Goal: Check status: Check status

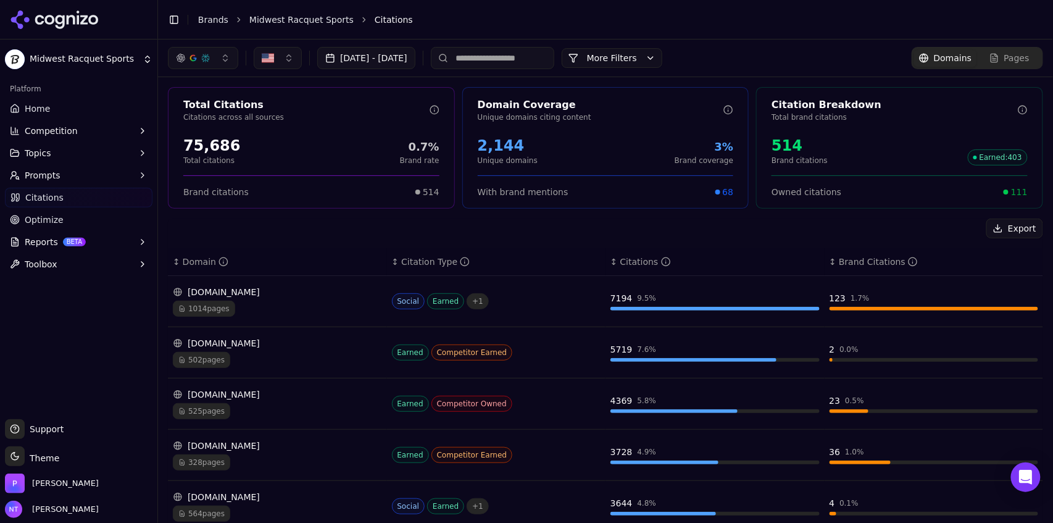
click at [178, 20] on button "Toggle Sidebar" at bounding box center [173, 19] width 17 height 17
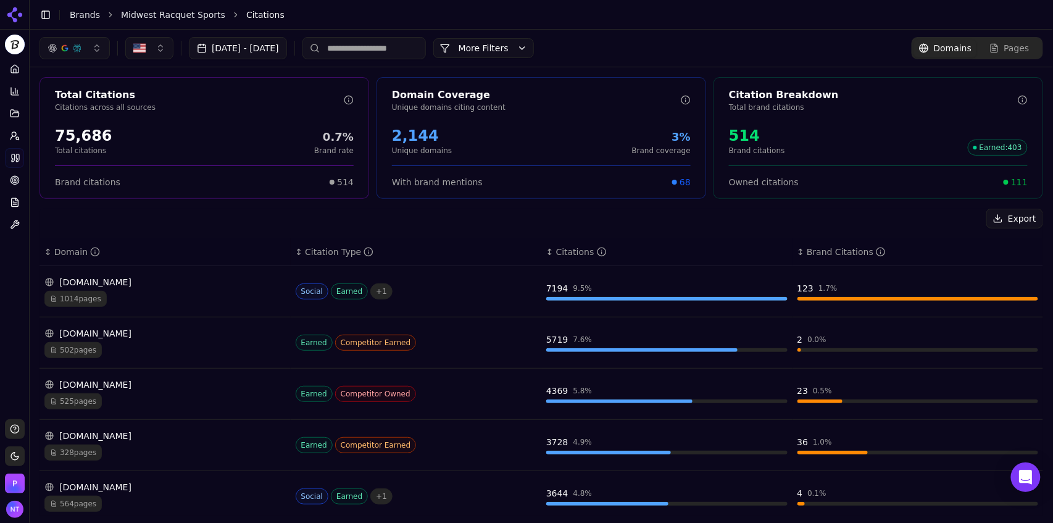
click at [180, 18] on link "Midwest Racquet Sports" at bounding box center [173, 15] width 104 height 12
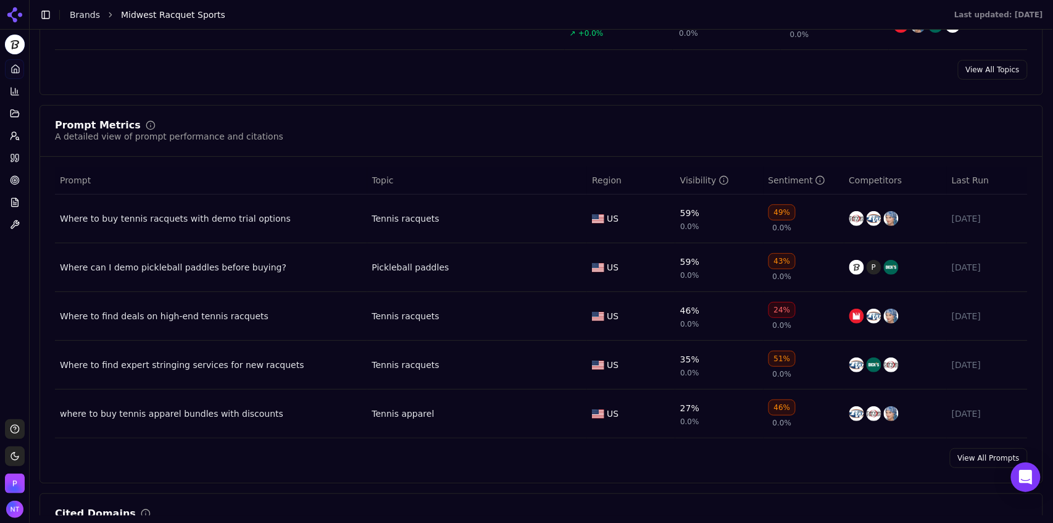
scroll to position [785, 0]
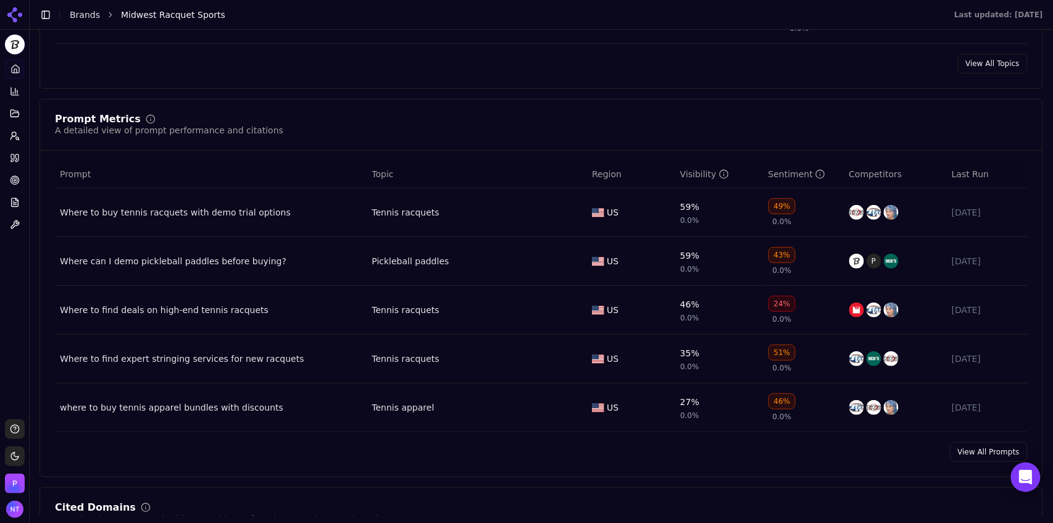
click at [262, 227] on td "Where to buy tennis racquets with demo trial options" at bounding box center [211, 212] width 312 height 49
click at [243, 215] on div "Where to buy tennis racquets with demo trial options" at bounding box center [211, 212] width 302 height 12
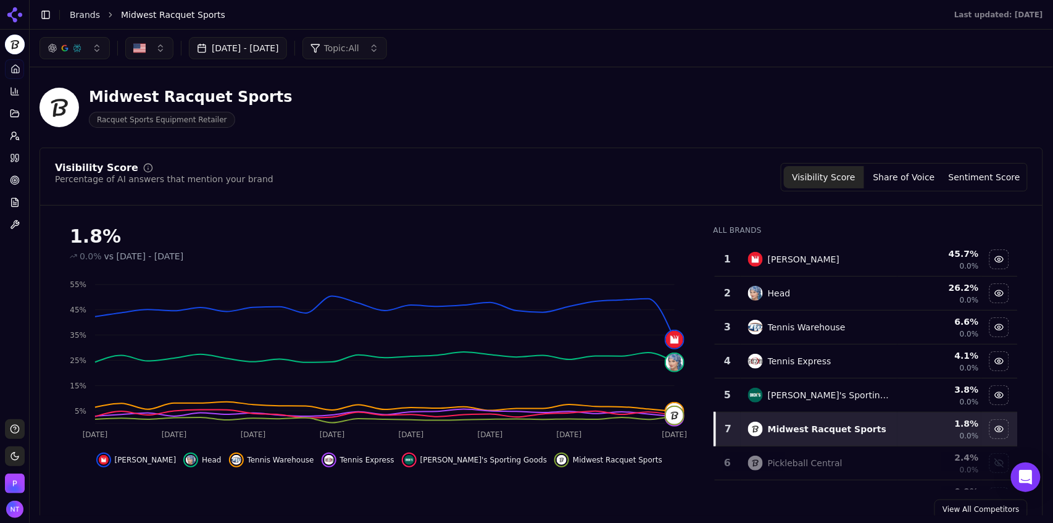
click at [276, 55] on button "[DATE] - [DATE]" at bounding box center [238, 48] width 98 height 22
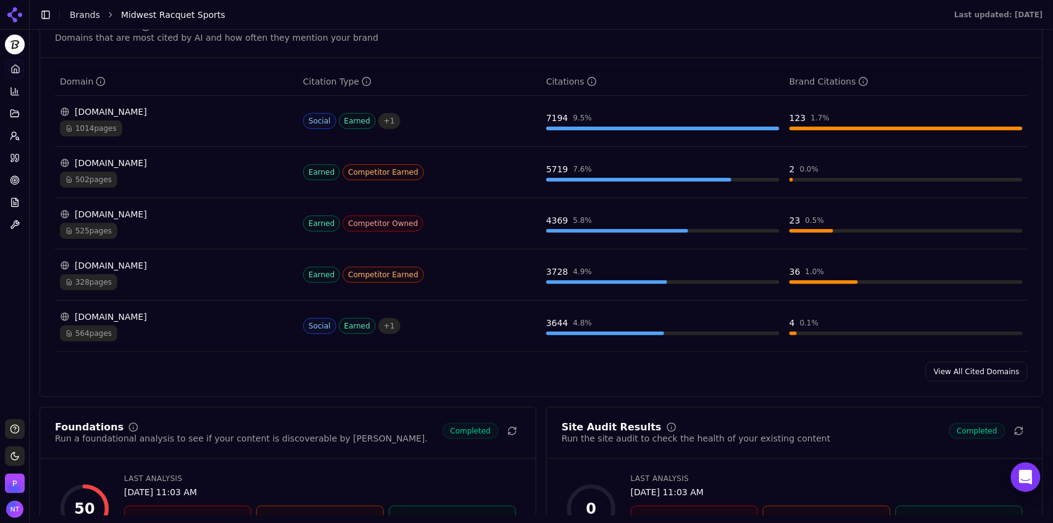
scroll to position [1211, 0]
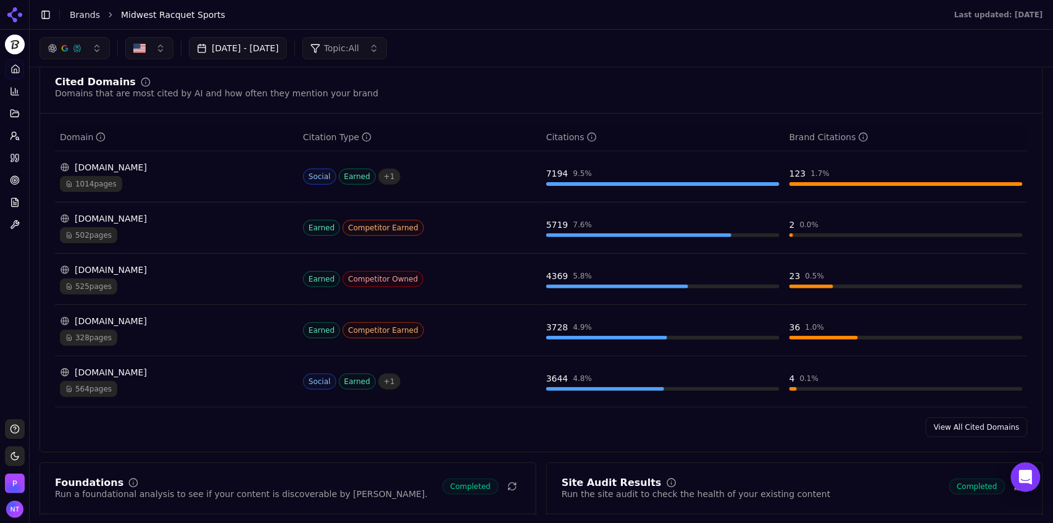
click at [231, 166] on div "[DOMAIN_NAME]" at bounding box center [176, 167] width 233 height 12
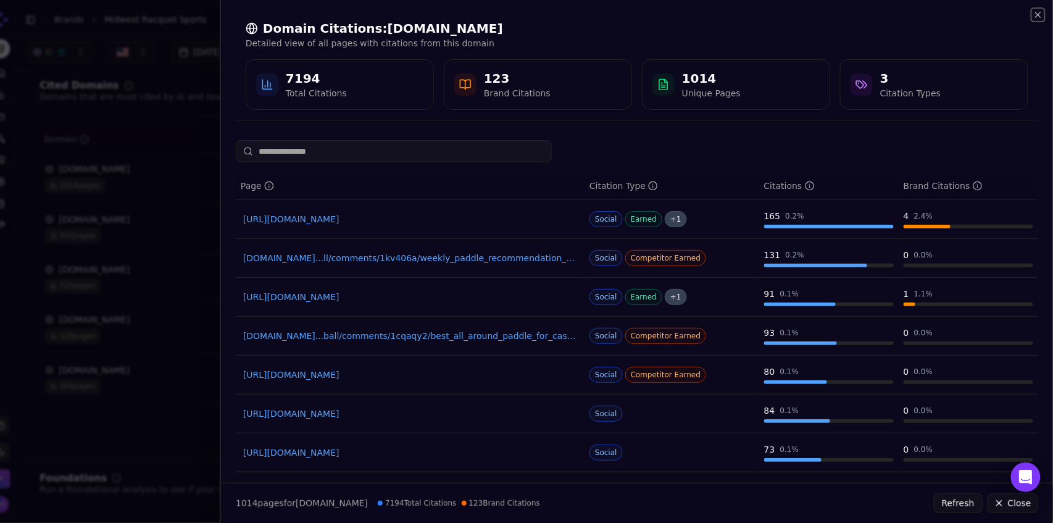
click at [1041, 15] on icon "button" at bounding box center [1038, 15] width 10 height 10
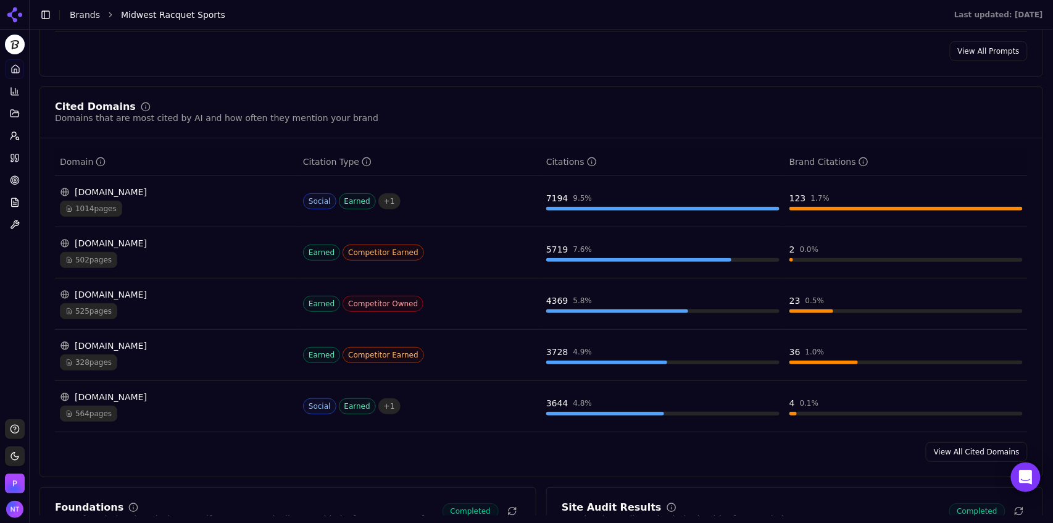
scroll to position [1187, 0]
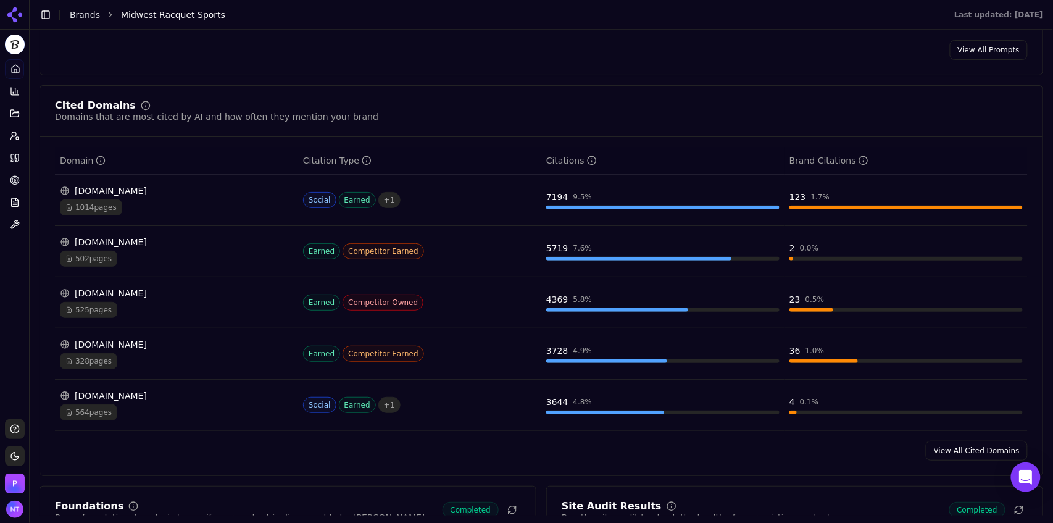
click at [198, 214] on div "1014 pages" at bounding box center [176, 207] width 233 height 16
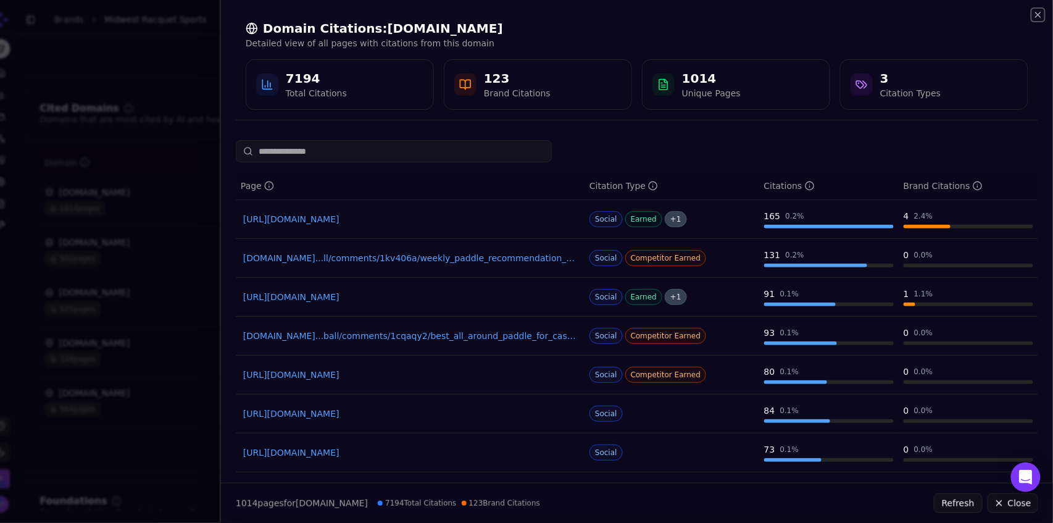
click at [1038, 14] on icon "button" at bounding box center [1038, 14] width 5 height 5
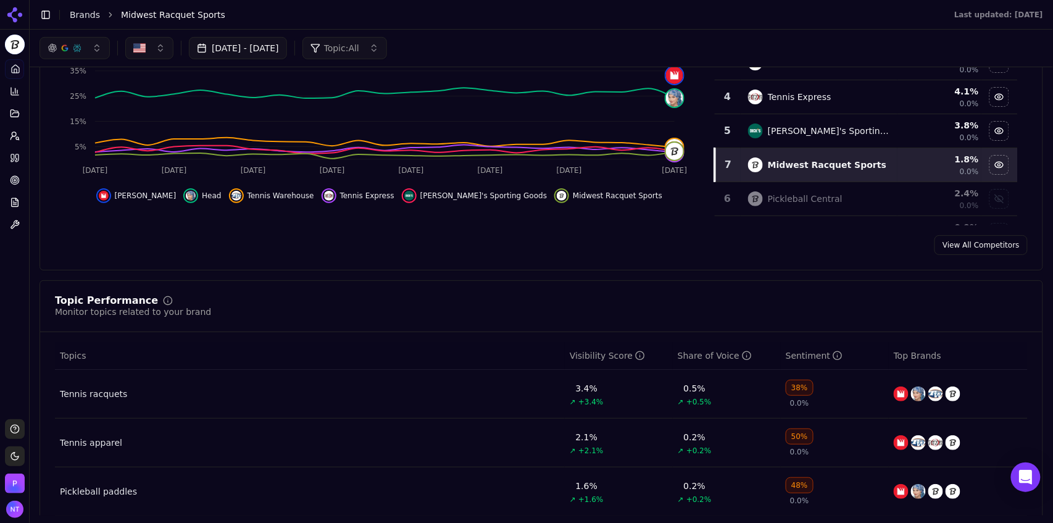
scroll to position [0, 0]
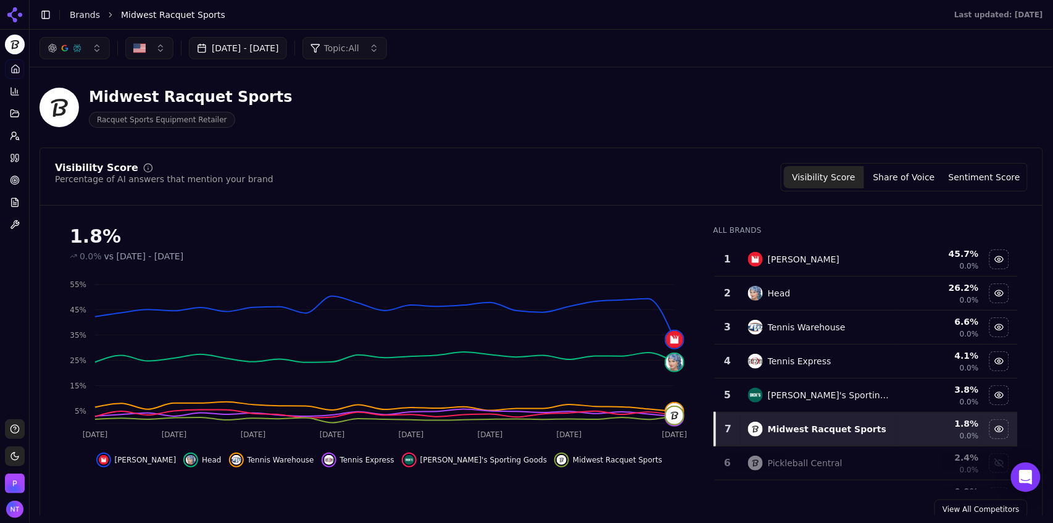
click at [274, 50] on button "[DATE] - [DATE]" at bounding box center [238, 48] width 98 height 22
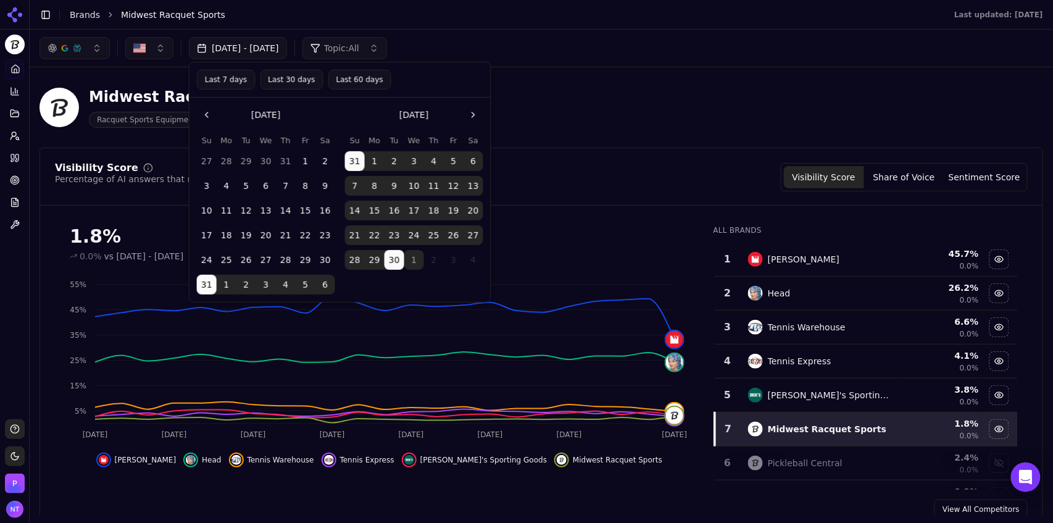
click at [217, 80] on button "Last 7 days" at bounding box center [226, 80] width 59 height 20
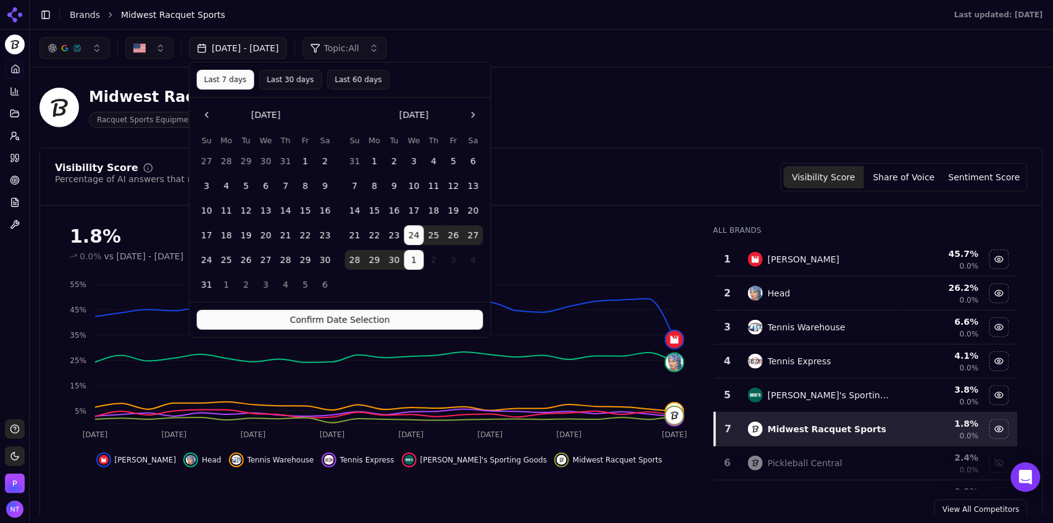
click at [323, 319] on button "Confirm Date Selection" at bounding box center [340, 320] width 286 height 20
